Goal: Information Seeking & Learning: Learn about a topic

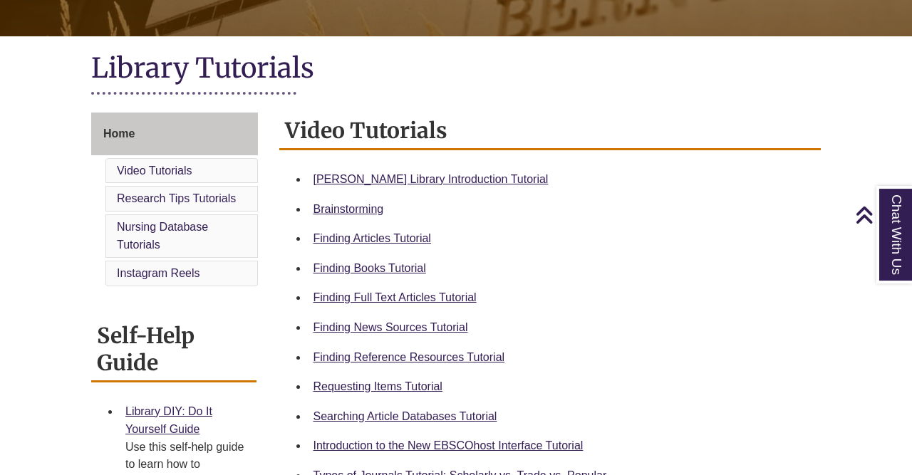
scroll to position [301, 0]
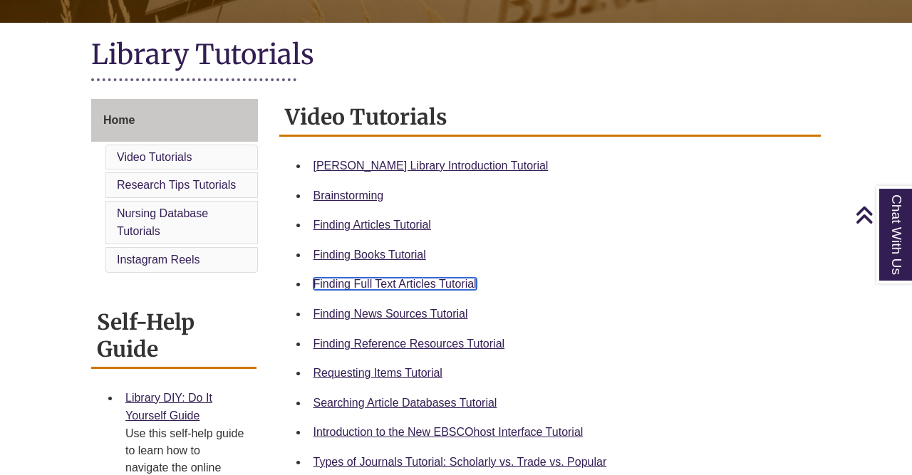
click at [463, 286] on link "Finding Full Text Articles Tutorial" at bounding box center [394, 284] width 163 height 12
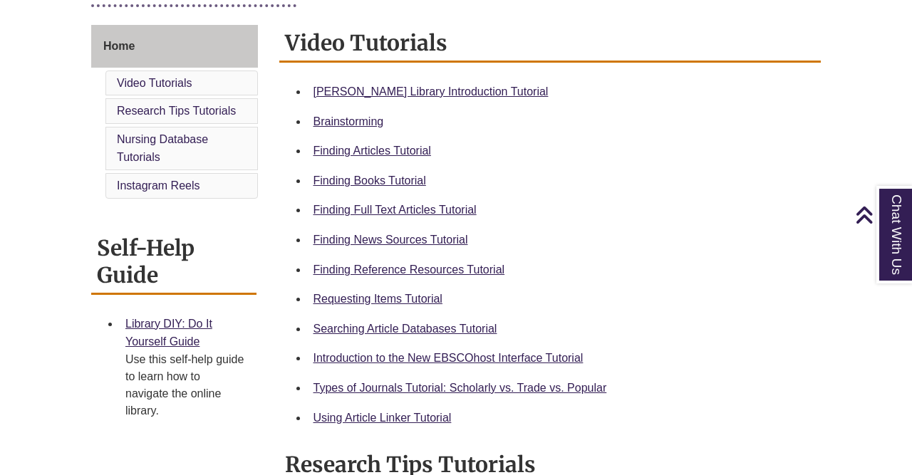
scroll to position [379, 0]
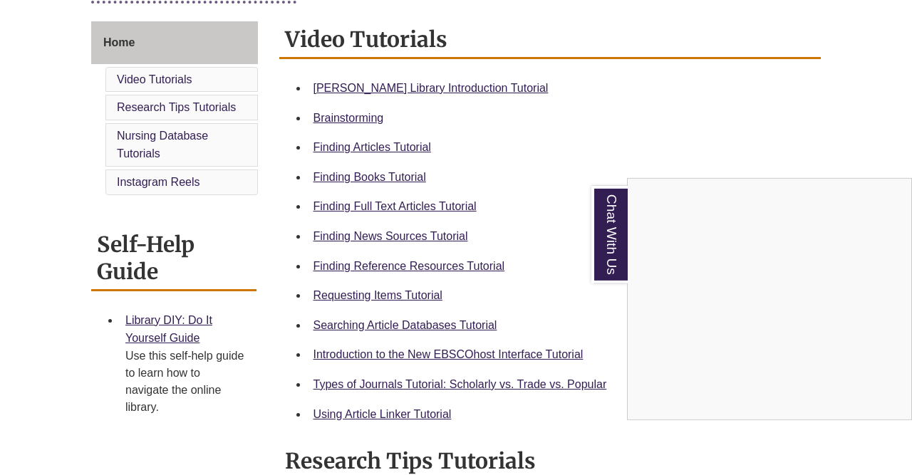
click at [410, 417] on div "Chat With Us" at bounding box center [456, 237] width 912 height 475
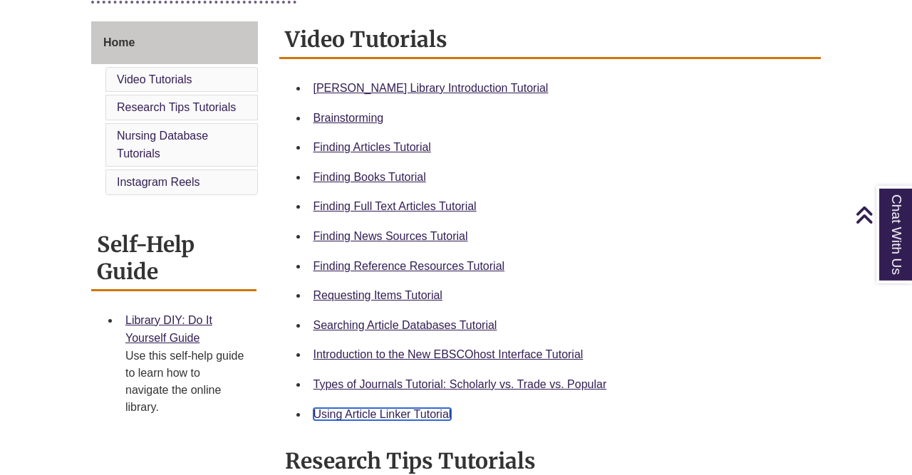
click at [410, 417] on link "Using Article Linker Tutorial" at bounding box center [382, 414] width 138 height 12
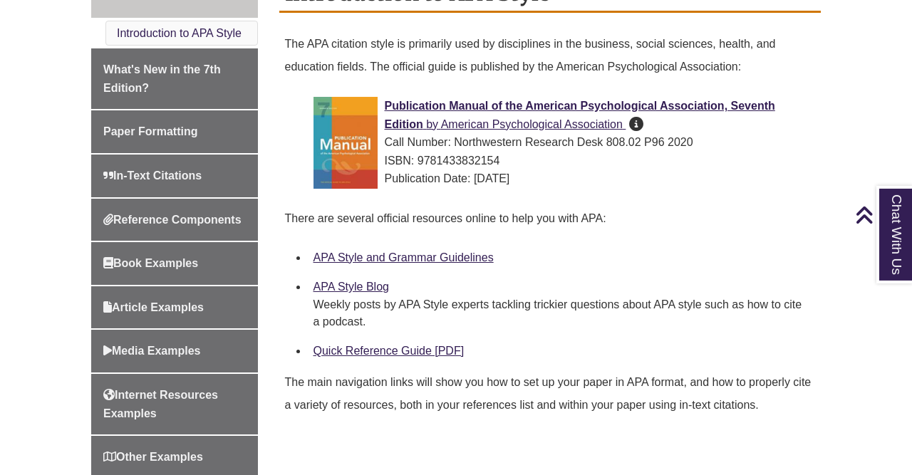
scroll to position [420, 0]
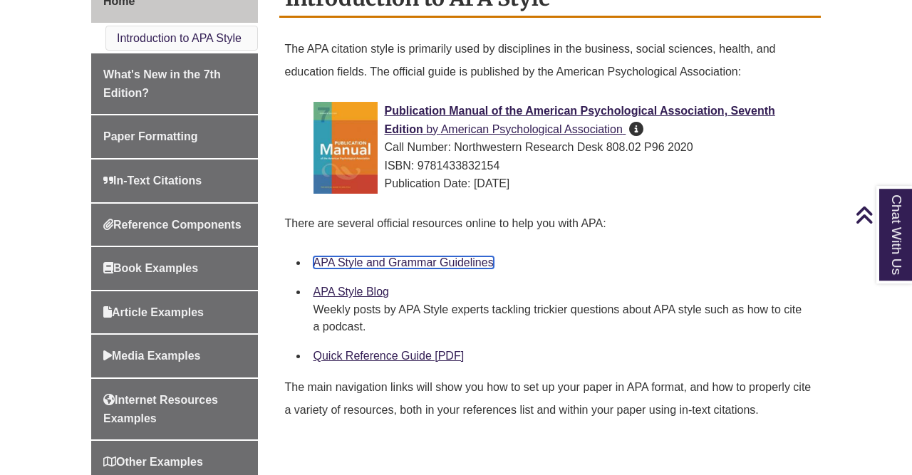
click at [481, 263] on link "APA Style and Grammar Guidelines" at bounding box center [403, 262] width 180 height 12
